Goal: Task Accomplishment & Management: Manage account settings

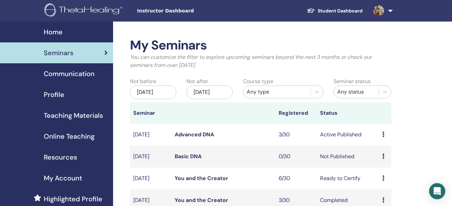
click at [71, 51] on span "Seminars" at bounding box center [59, 53] width 30 height 10
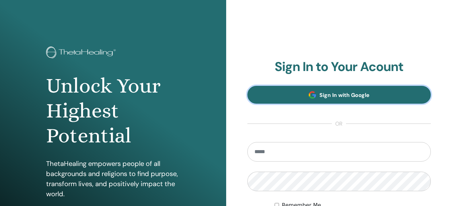
click at [310, 92] on span at bounding box center [312, 94] width 7 height 7
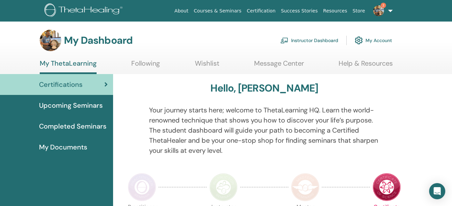
click at [380, 11] on img at bounding box center [378, 10] width 11 height 11
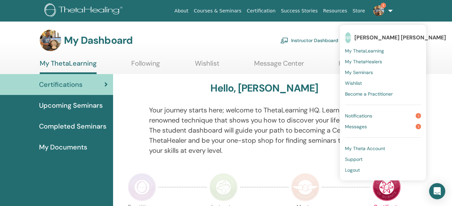
click at [354, 125] on span "Messages" at bounding box center [356, 127] width 22 height 6
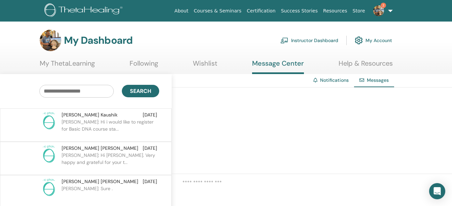
click at [97, 123] on p "Radhey: Hi i would like to register for Basic DNA course sta..." at bounding box center [111, 128] width 98 height 20
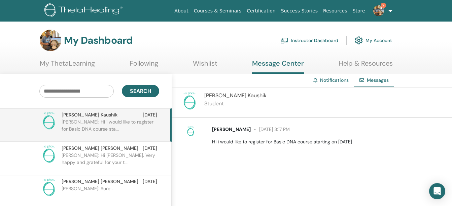
click at [56, 64] on link "My ThetaLearning" at bounding box center [67, 65] width 55 height 13
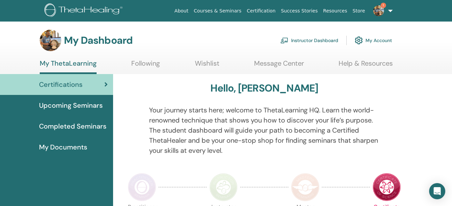
click at [76, 109] on span "Upcoming Seminars" at bounding box center [71, 105] width 64 height 10
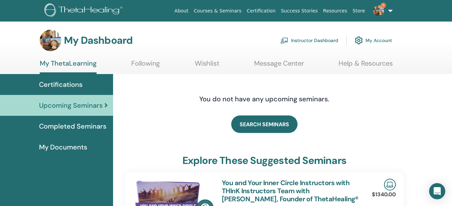
click at [297, 38] on link "Instructor Dashboard" at bounding box center [309, 40] width 58 height 15
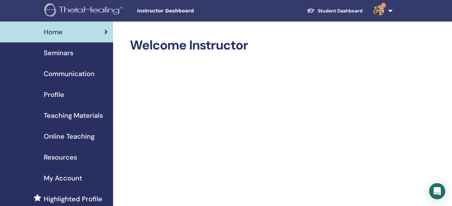
click at [62, 53] on span "Seminars" at bounding box center [59, 53] width 30 height 10
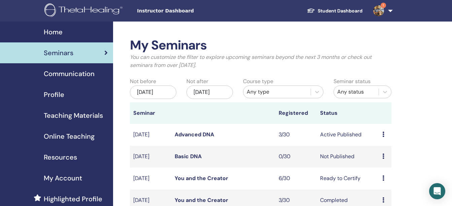
click at [180, 160] on link "Basic DNA" at bounding box center [188, 156] width 27 height 7
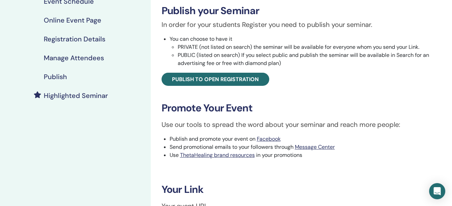
scroll to position [105, 0]
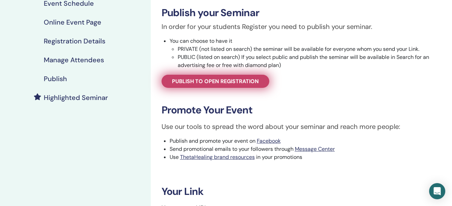
click at [185, 84] on span "Publish to open registration" at bounding box center [215, 81] width 87 height 7
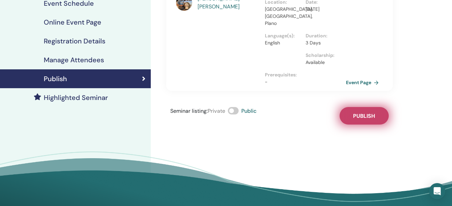
click at [368, 112] on span "Publish" at bounding box center [364, 115] width 22 height 7
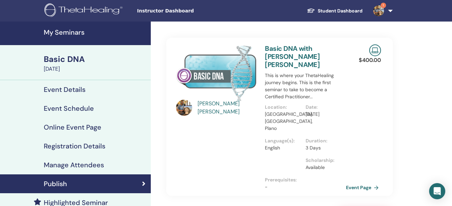
click at [380, 10] on img at bounding box center [378, 10] width 11 height 11
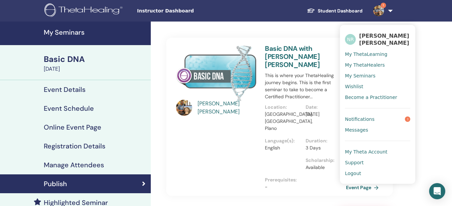
click at [353, 116] on span "Notifications" at bounding box center [360, 119] width 30 height 6
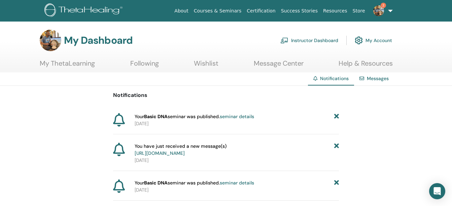
click at [390, 10] on link "2" at bounding box center [382, 11] width 28 height 22
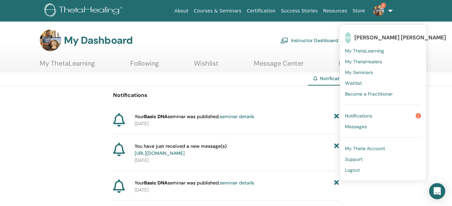
click at [353, 123] on link "Messages" at bounding box center [383, 126] width 76 height 11
